Goal: Navigation & Orientation: Find specific page/section

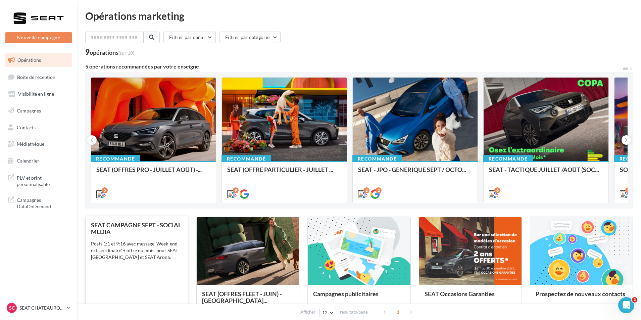
click at [158, 232] on div "SEAT CAMPAGNE SEPT - SOCIAL MEDIA" at bounding box center [137, 227] width 92 height 13
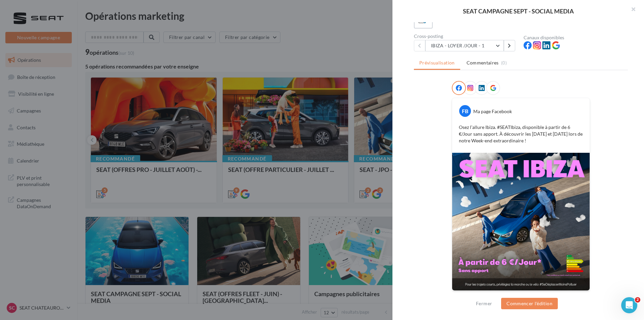
scroll to position [54, 0]
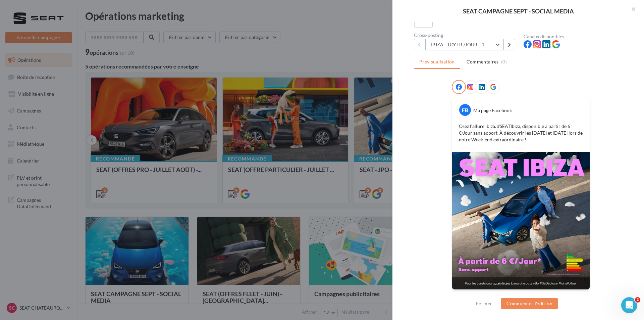
click at [475, 46] on button "IBIZA - LOYER /JOUR - 1" at bounding box center [464, 44] width 79 height 11
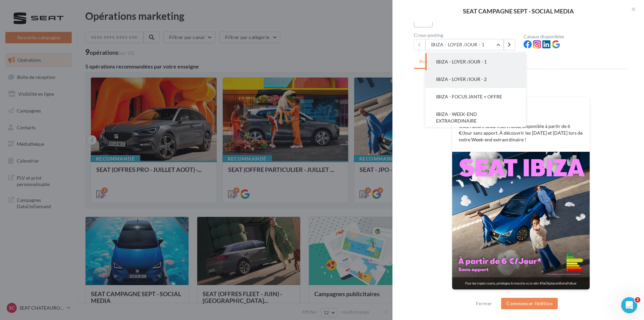
click at [465, 74] on button "IBIZA - LOYER /JOUR - 2" at bounding box center [475, 78] width 101 height 17
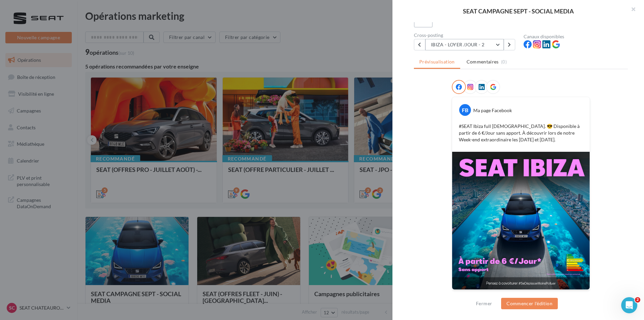
click at [477, 44] on button "IBIZA - LOYER /JOUR - 2" at bounding box center [464, 44] width 79 height 11
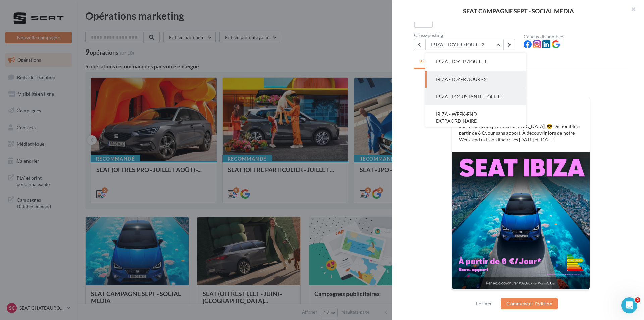
click at [461, 96] on span "IBIZA - FOCUS JANTE + OFFRE" at bounding box center [469, 97] width 66 height 6
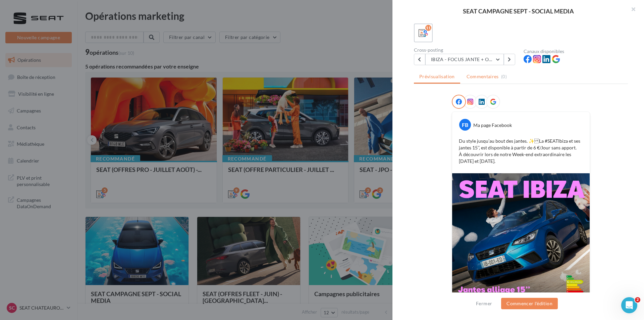
scroll to position [27, 0]
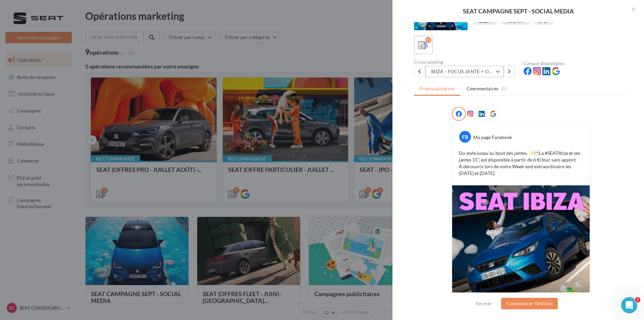
click at [484, 72] on button "IBIZA - FOCUS JANTE + OFFRE" at bounding box center [464, 71] width 79 height 11
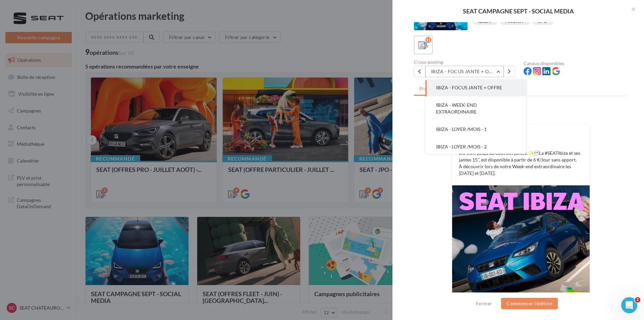
scroll to position [51, 0]
click at [476, 92] on button "IBIZA - WEEK-END EXTRAORDINAIRE" at bounding box center [475, 93] width 101 height 24
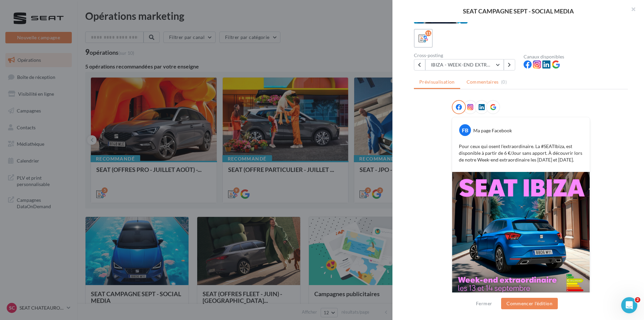
scroll to position [54, 0]
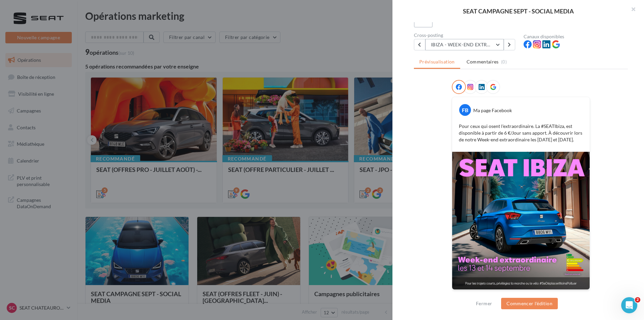
click at [460, 45] on button "IBIZA - WEEK-END EXTRAORDINAIRE" at bounding box center [464, 44] width 79 height 11
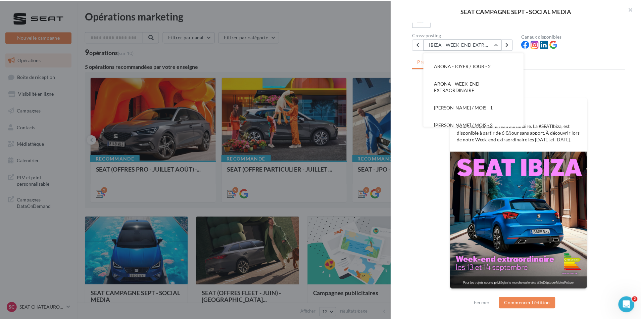
scroll to position [132, 0]
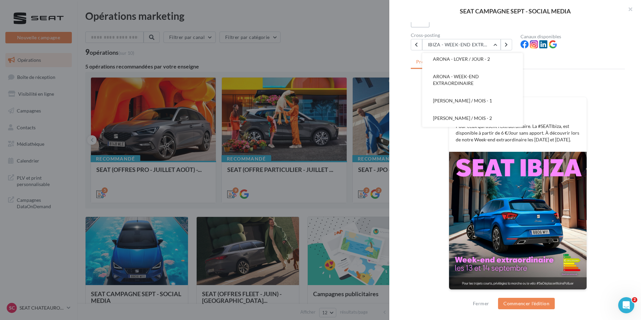
drag, startPoint x: 210, startPoint y: 133, endPoint x: 68, endPoint y: 132, distance: 141.9
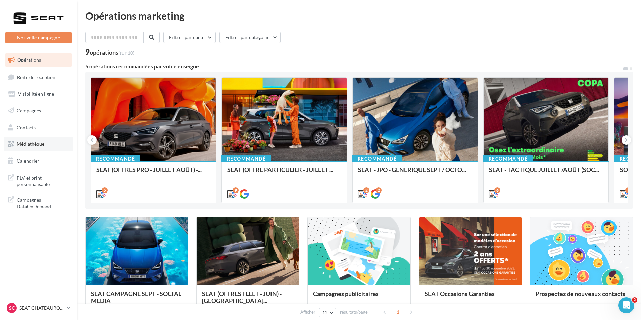
click at [52, 147] on link "Médiathèque" at bounding box center [38, 144] width 69 height 14
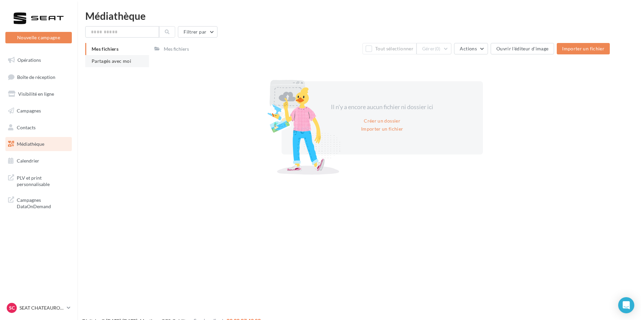
click at [122, 59] on span "Partagés avec moi" at bounding box center [112, 61] width 40 height 6
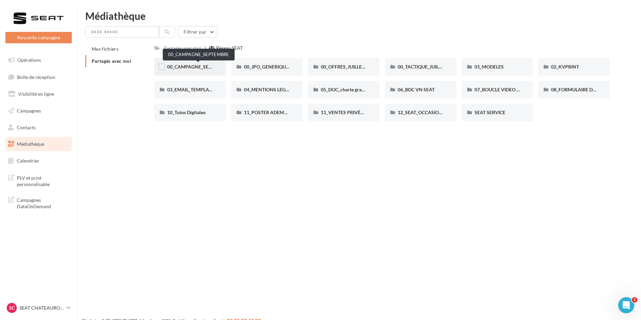
click at [208, 65] on span "00_CAMPAGNE_SEPTEMBRE" at bounding box center [198, 67] width 63 height 6
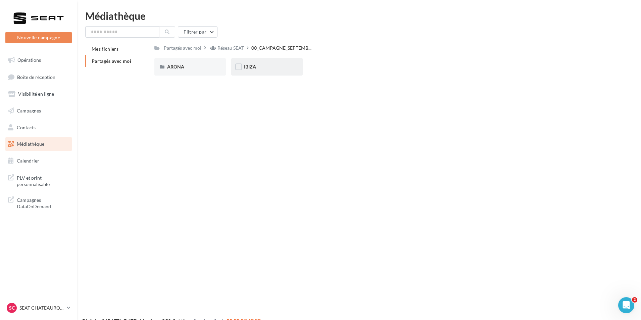
click at [269, 69] on div "IBIZA" at bounding box center [267, 66] width 46 height 7
click at [212, 67] on div "ARONA" at bounding box center [190, 66] width 46 height 7
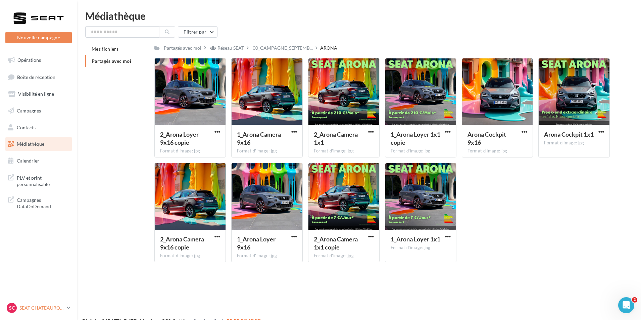
click at [56, 306] on p "SEAT CHATEAUROUX" at bounding box center [41, 307] width 45 height 7
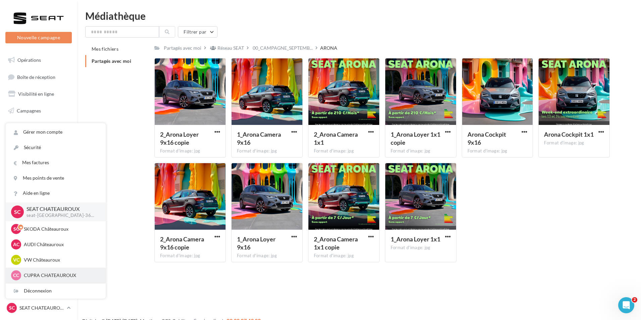
click at [50, 273] on p "CUPRA CHATEAUROUX" at bounding box center [61, 275] width 74 height 7
